Goal: Task Accomplishment & Management: Use online tool/utility

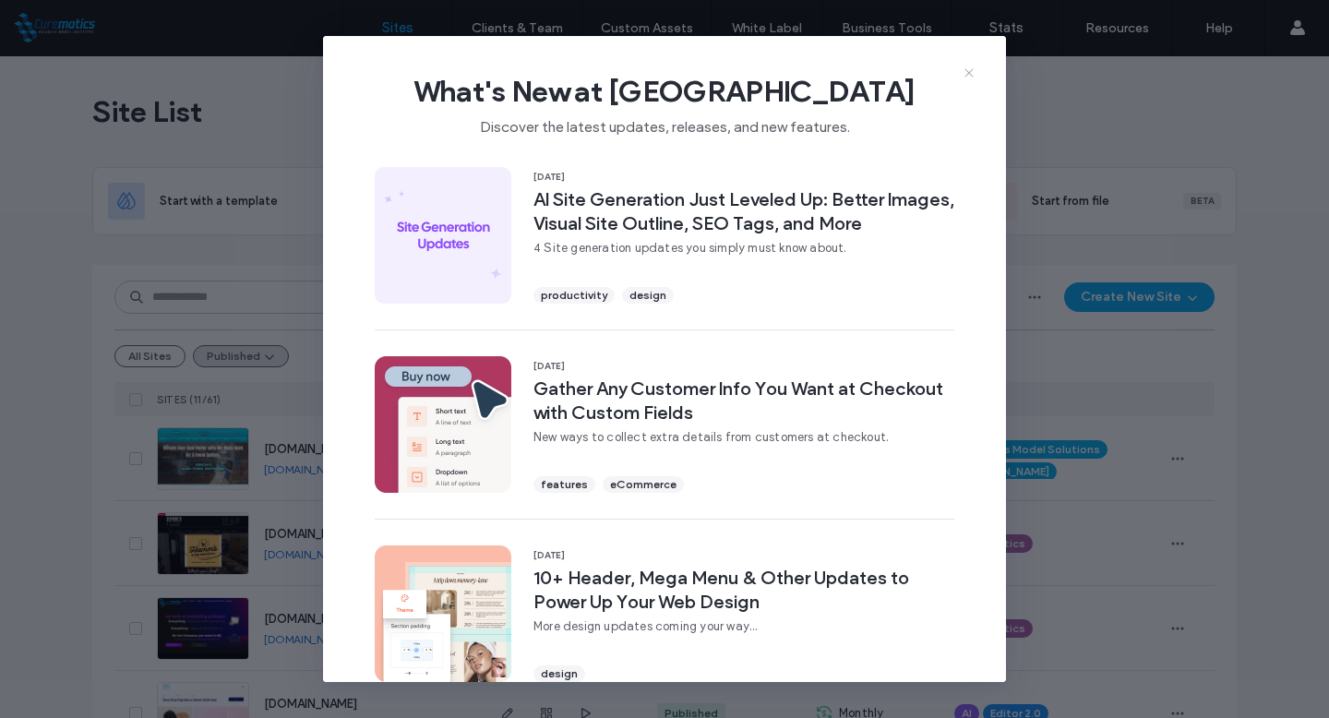
click at [971, 73] on icon at bounding box center [969, 73] width 15 height 15
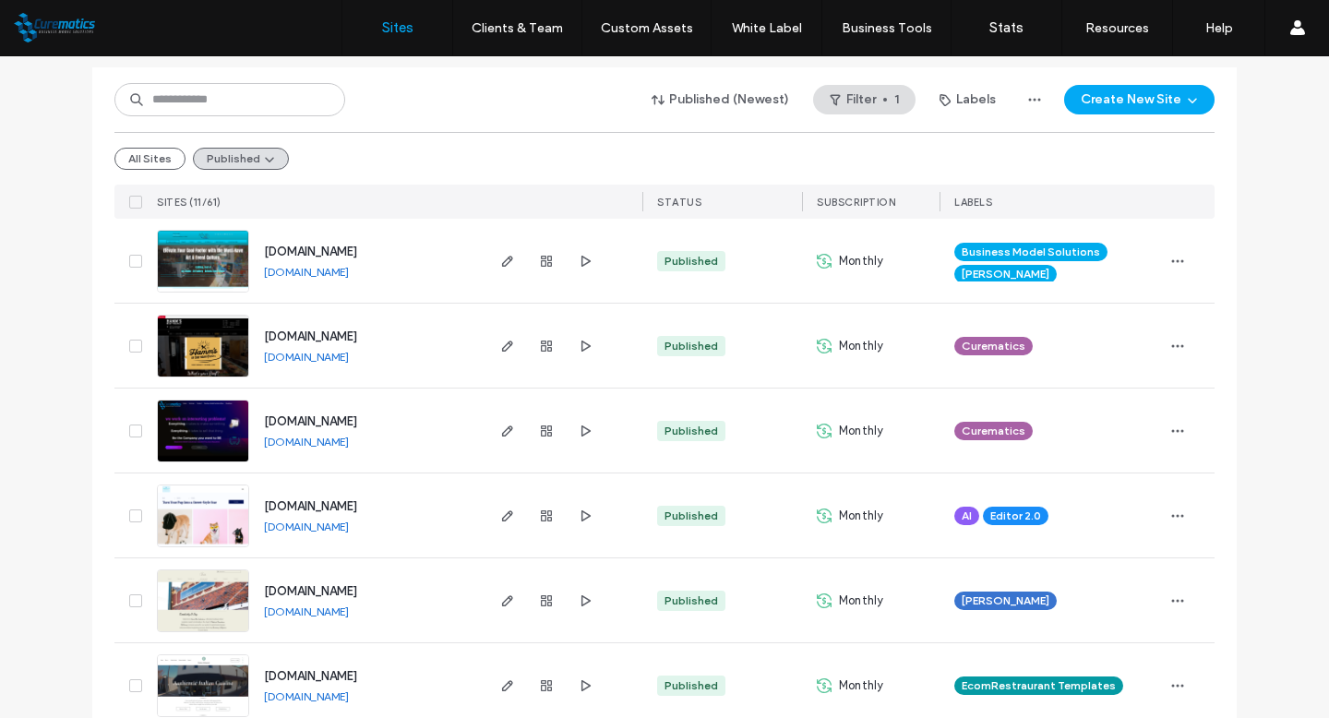
scroll to position [196, 0]
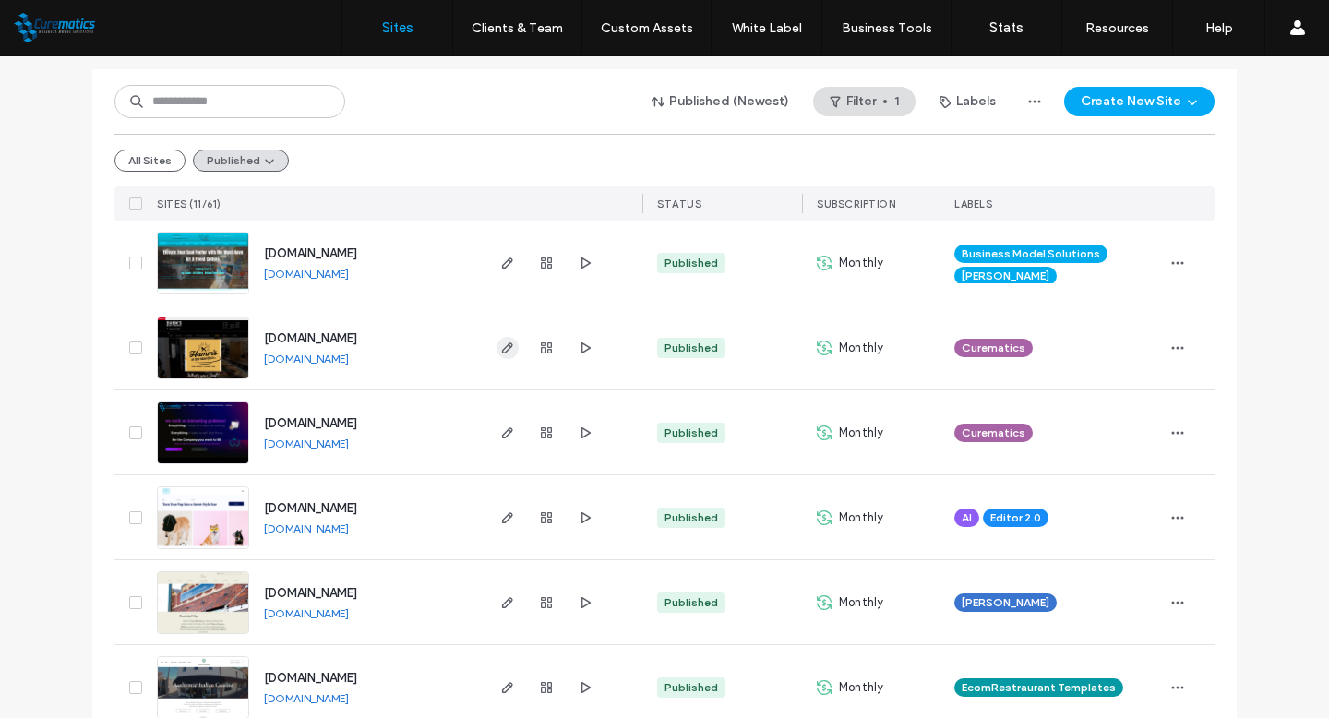
click at [502, 352] on icon "button" at bounding box center [507, 348] width 15 height 15
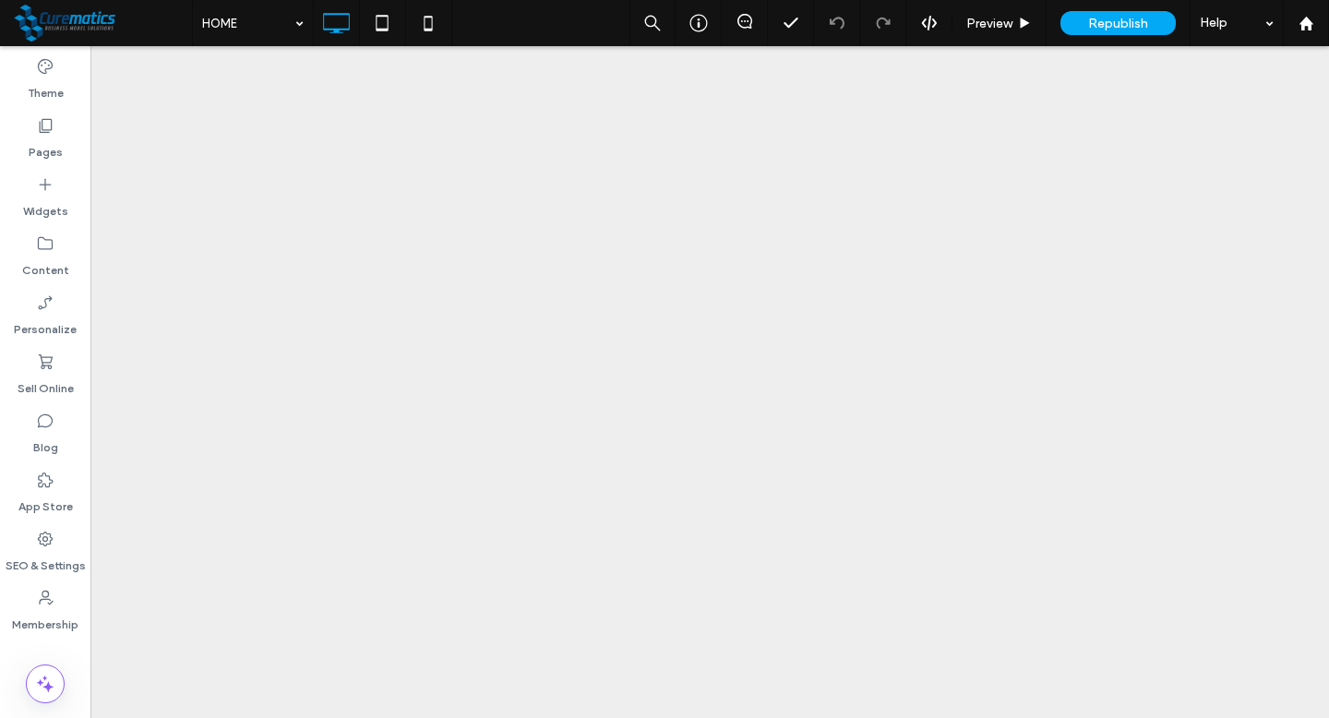
click at [43, 367] on div at bounding box center [664, 359] width 1329 height 718
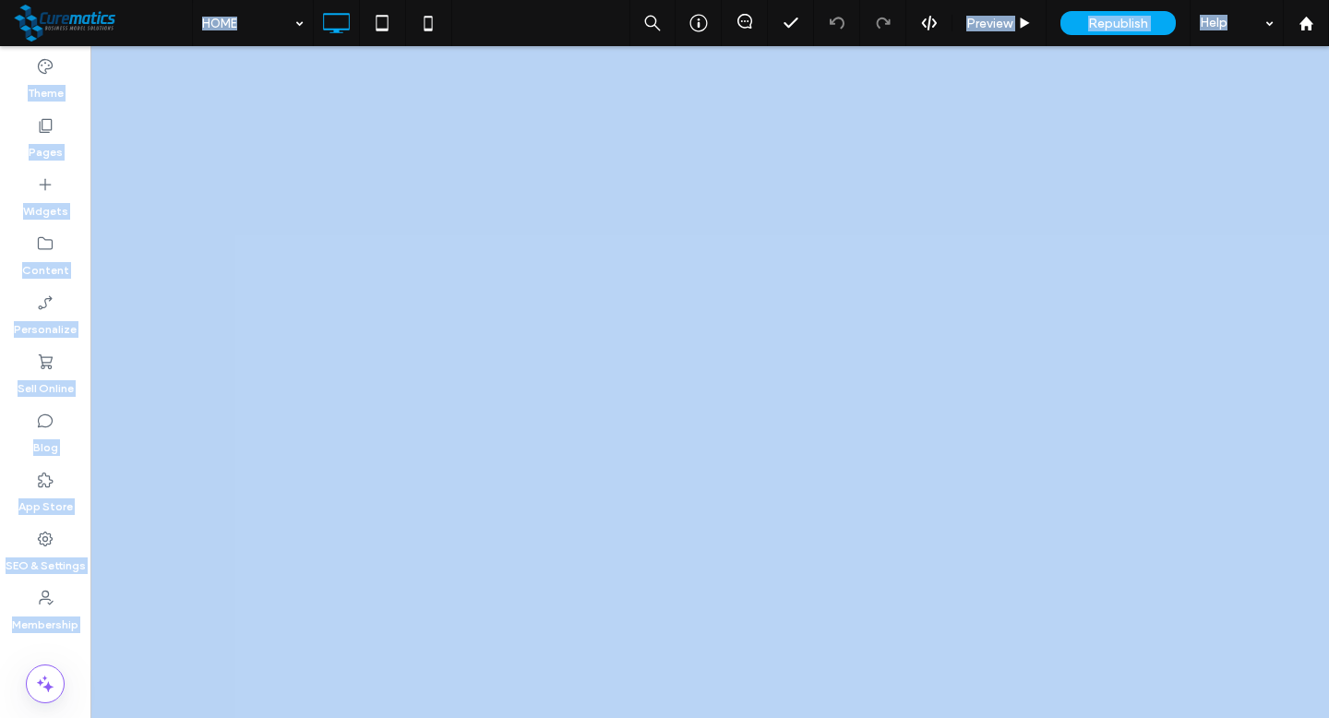
click at [43, 367] on div at bounding box center [664, 359] width 1329 height 718
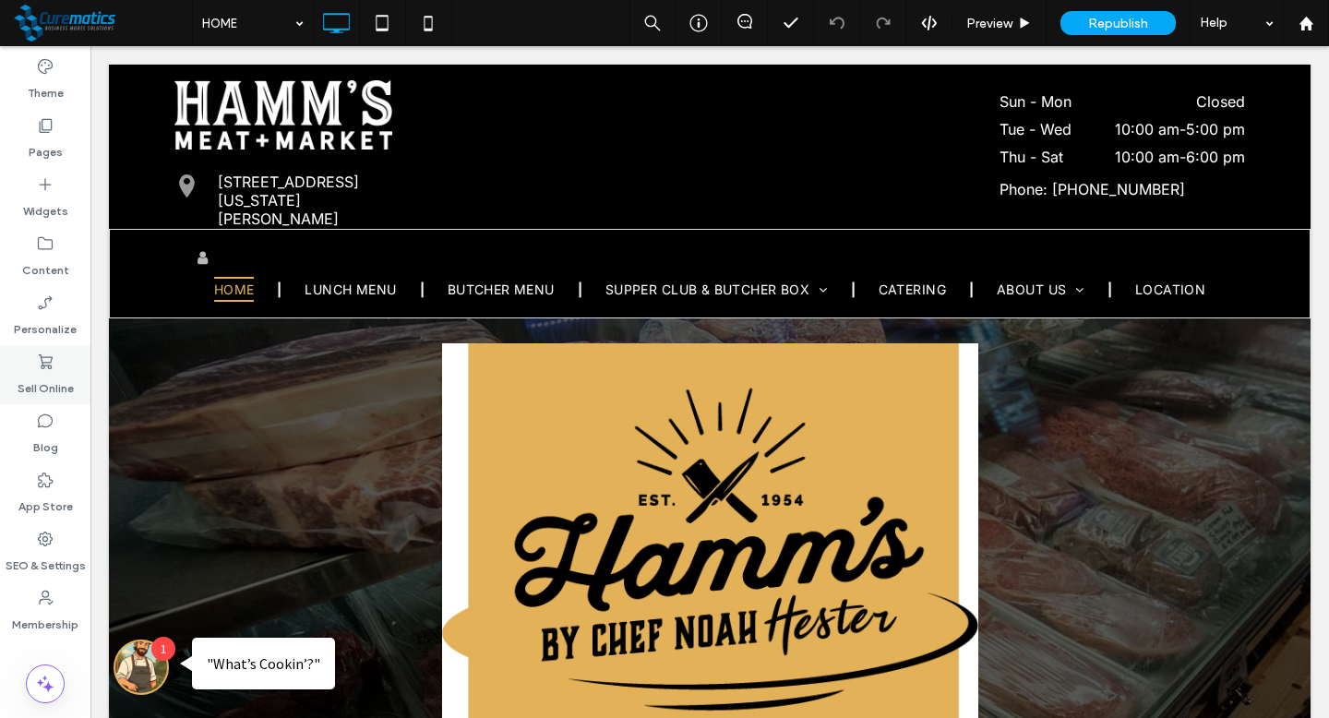
click at [31, 368] on div "Sell Online" at bounding box center [45, 374] width 90 height 59
